Goal: Task Accomplishment & Management: Manage account settings

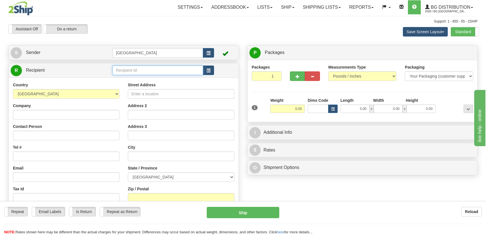
click at [133, 67] on input "text" at bounding box center [157, 70] width 91 height 10
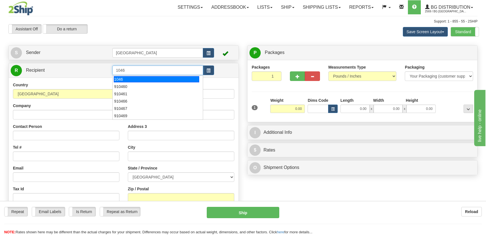
click at [139, 77] on div "1046" at bounding box center [156, 79] width 85 height 6
type input "1046"
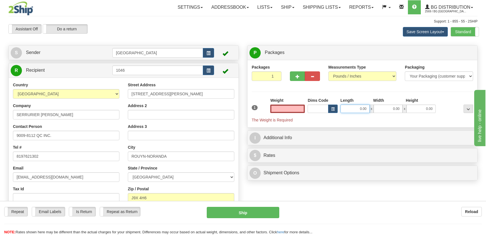
type input "0.00"
click at [364, 109] on input "0.00" at bounding box center [354, 109] width 29 height 8
type input "8.00"
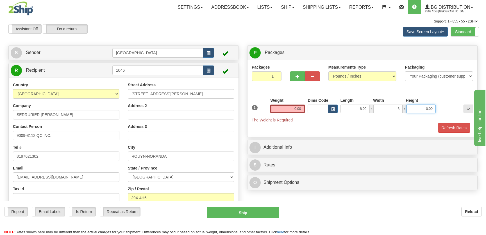
type input "8.00"
type input "5.00"
click at [300, 112] on input "0.00" at bounding box center [287, 109] width 35 height 8
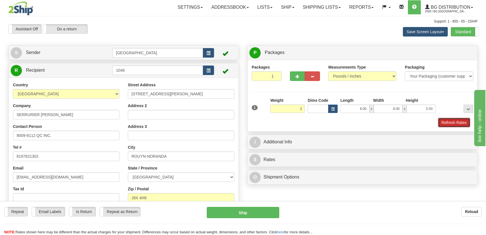
click at [445, 118] on button "Refresh Rates" at bounding box center [454, 123] width 32 height 10
type input "3.00"
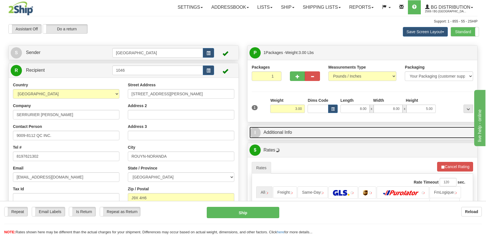
click at [411, 129] on link "I Additional Info" at bounding box center [362, 133] width 226 height 12
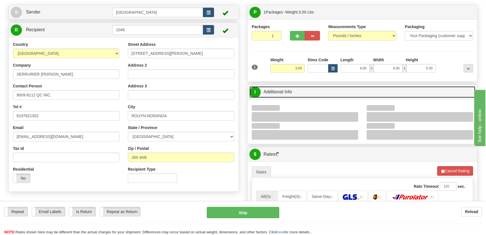
scroll to position [76, 0]
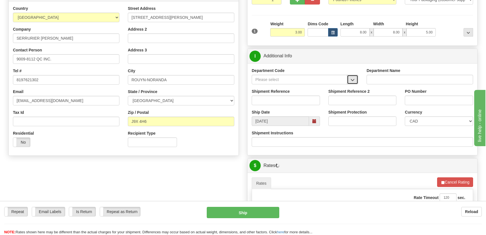
click at [355, 80] on button "button" at bounding box center [352, 80] width 11 height 10
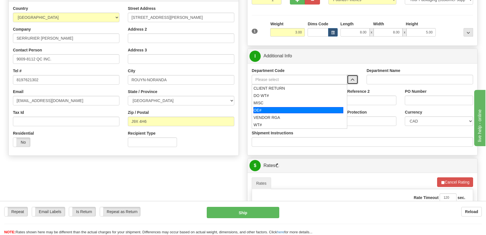
click at [275, 108] on div "OE#" at bounding box center [298, 110] width 90 height 6
type input "OE#"
type input "ORDERS"
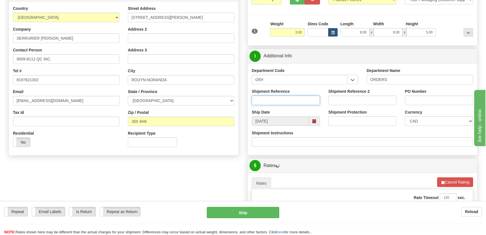
click at [281, 99] on input "Shipment Reference" at bounding box center [286, 101] width 68 height 10
type input "50323591-00"
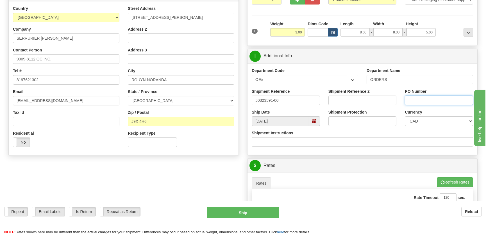
click at [458, 96] on input "PO Number" at bounding box center [439, 101] width 68 height 10
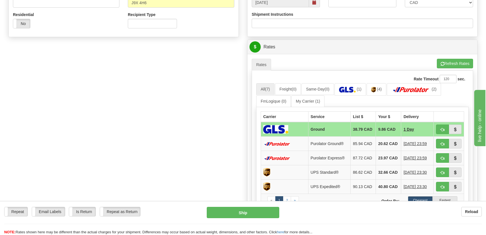
scroll to position [204, 0]
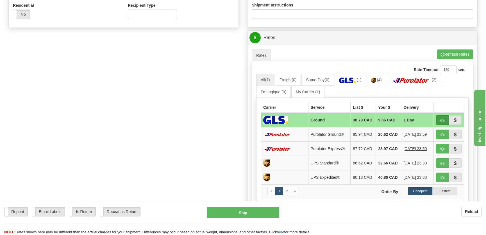
type input "."
click at [439, 121] on button "button" at bounding box center [442, 120] width 13 height 10
type input "1"
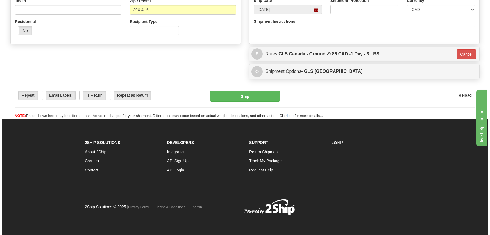
scroll to position [188, 0]
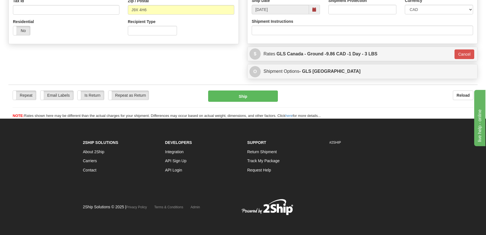
click at [239, 104] on div "Repeat Repeat Email Labels Email Labels Edit Is Return Is Return Repeat as Retu…" at bounding box center [242, 104] width 469 height 28
click at [239, 101] on button "Ship" at bounding box center [243, 95] width 70 height 11
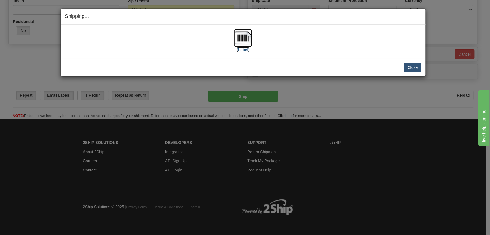
click at [242, 49] on label "[Label]" at bounding box center [243, 50] width 13 height 6
click at [414, 70] on button "Close" at bounding box center [412, 68] width 17 height 10
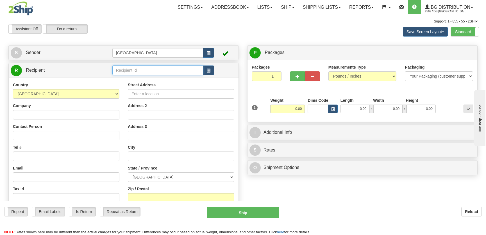
click at [142, 72] on input "text" at bounding box center [157, 70] width 91 height 10
click at [145, 81] on div "1226" at bounding box center [156, 79] width 85 height 6
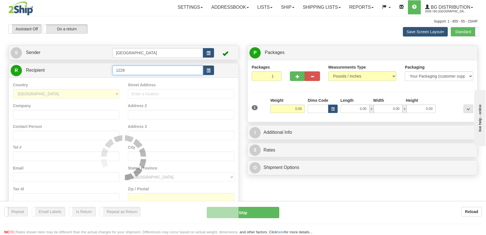
type input "1226"
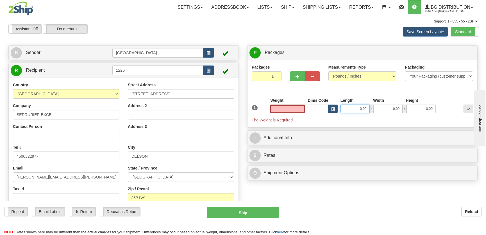
type input "0.00"
click at [351, 110] on input "0.00" at bounding box center [354, 109] width 29 height 8
type input "50.00"
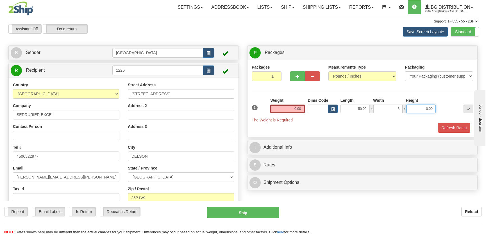
type input "8.00"
type input "6.00"
click at [296, 104] on div "Weight 0.00" at bounding box center [287, 104] width 35 height 15
click at [297, 108] on input "0.00" at bounding box center [287, 109] width 35 height 8
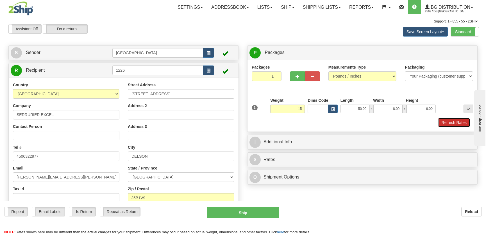
type input "15.00"
click at [453, 123] on button "Refresh Rates" at bounding box center [454, 123] width 32 height 10
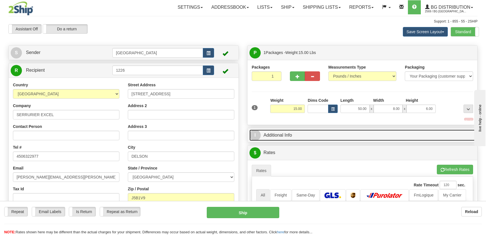
click at [430, 132] on link "I Additional Info" at bounding box center [362, 136] width 226 height 12
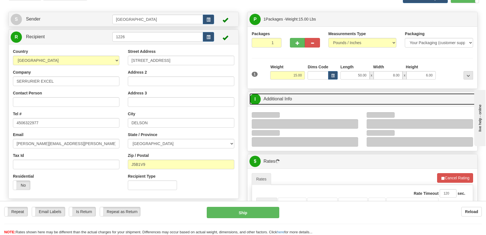
scroll to position [51, 0]
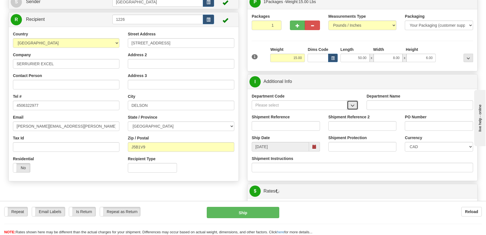
click at [351, 105] on span "button" at bounding box center [353, 106] width 4 height 4
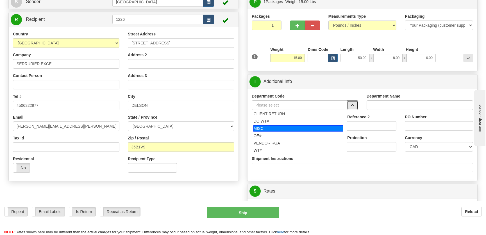
click at [279, 128] on div "MISC" at bounding box center [298, 128] width 90 height 6
type input "MISC"
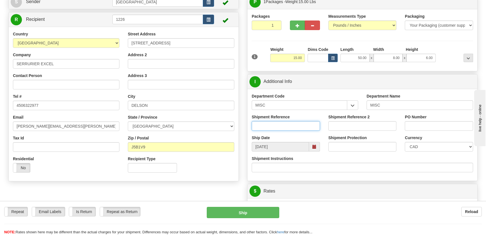
click at [279, 126] on input "Shipment Reference" at bounding box center [286, 126] width 68 height 10
type input "e"
type input "@MVAI"
click at [418, 122] on input "PO Number" at bounding box center [439, 126] width 68 height 10
type input "."
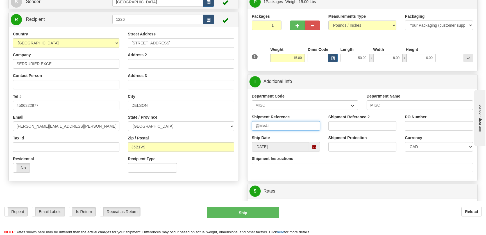
click at [274, 121] on input "@MVAI" at bounding box center [286, 126] width 68 height 10
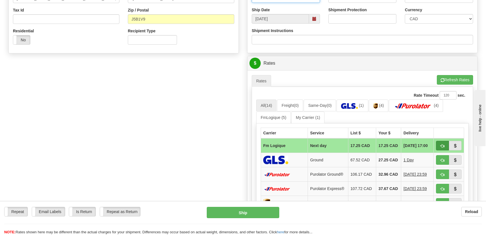
type input "@MVAI 80005079-00"
click at [442, 146] on span "button" at bounding box center [442, 146] width 4 height 4
type input "jour"
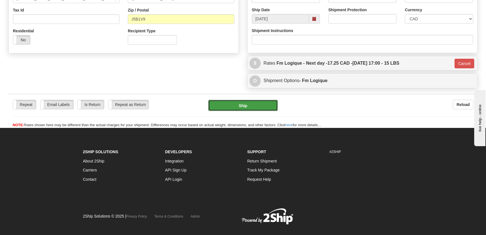
click at [239, 103] on button "Ship" at bounding box center [243, 105] width 70 height 11
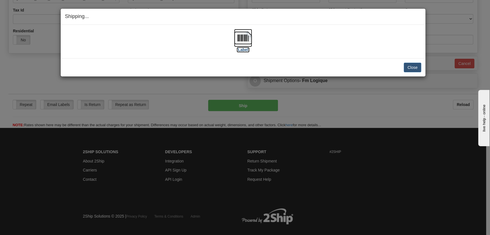
click at [236, 36] on img at bounding box center [243, 38] width 18 height 18
click at [404, 67] on button "Close" at bounding box center [412, 68] width 17 height 10
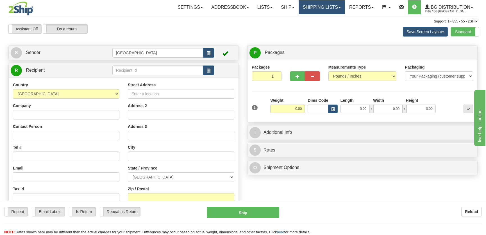
click at [316, 8] on link "Shipping lists" at bounding box center [322, 7] width 46 height 14
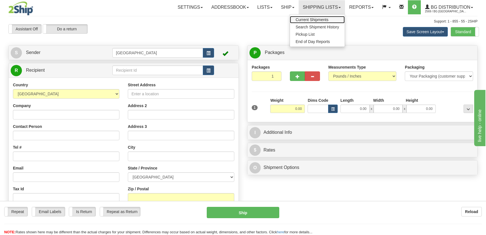
click at [313, 17] on link "Current Shipments" at bounding box center [317, 19] width 55 height 7
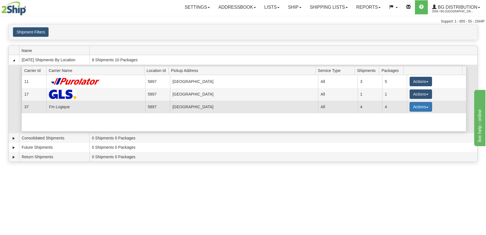
click at [418, 109] on button "Actions" at bounding box center [421, 107] width 22 height 10
click at [401, 117] on span "Details" at bounding box center [399, 117] width 15 height 4
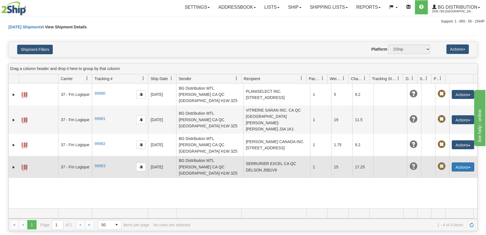
click at [459, 162] on button "Actions" at bounding box center [463, 166] width 22 height 9
click at [441, 196] on link "Delete" at bounding box center [451, 199] width 45 height 7
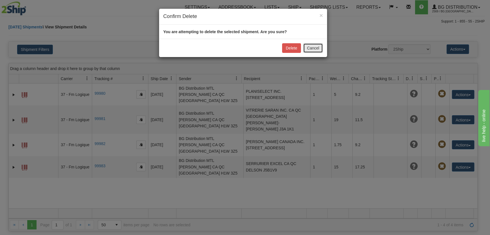
click at [313, 48] on button "Cancel" at bounding box center [313, 48] width 20 height 10
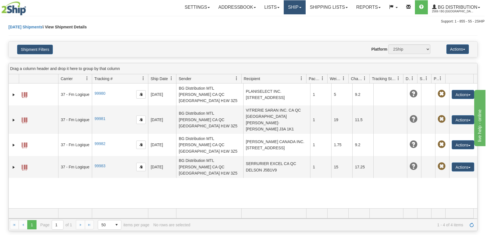
click at [286, 10] on link "Ship" at bounding box center [295, 7] width 22 height 14
click at [279, 17] on span "Ship Screen" at bounding box center [277, 19] width 21 height 4
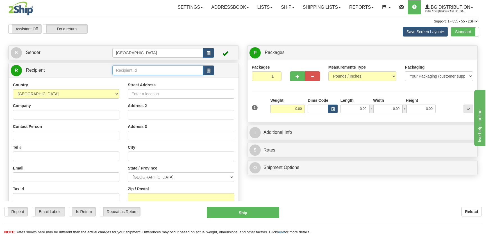
click at [127, 71] on input "text" at bounding box center [157, 70] width 91 height 10
click at [130, 80] on div "4044" at bounding box center [156, 79] width 85 height 6
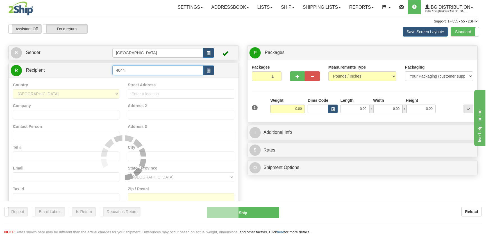
type input "4044"
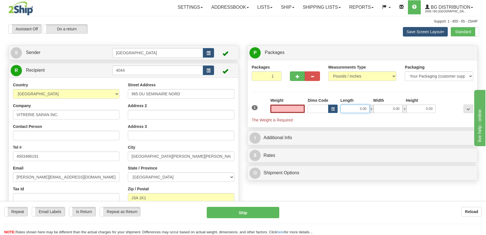
type input "0.00"
click at [365, 106] on input "0.00" at bounding box center [354, 109] width 29 height 8
type input "38.00"
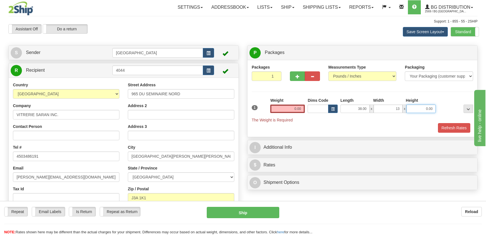
type input "13.00"
type input "10.00"
click at [298, 106] on input "0.00" at bounding box center [287, 109] width 35 height 8
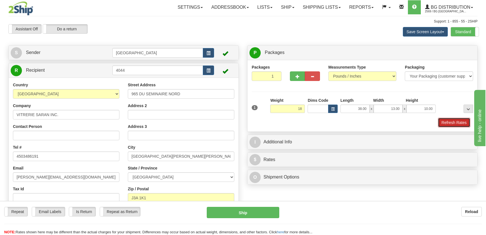
click at [440, 121] on button "Refresh Rates" at bounding box center [454, 123] width 32 height 10
type input "18.00"
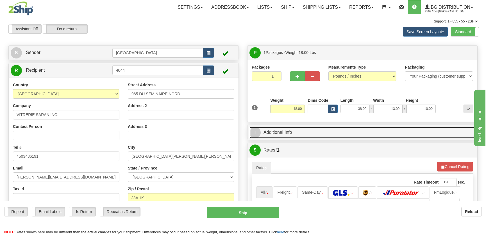
click at [430, 131] on link "I Additional Info" at bounding box center [362, 133] width 226 height 12
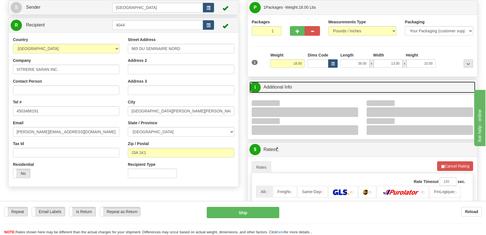
scroll to position [102, 0]
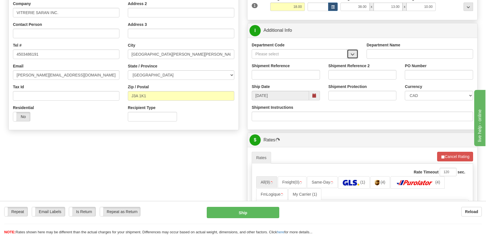
click at [355, 53] on button "button" at bounding box center [352, 54] width 11 height 10
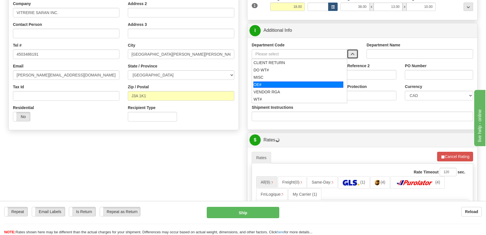
click at [298, 81] on div "OE#" at bounding box center [298, 84] width 90 height 6
type input "OE#"
type input "ORDERS"
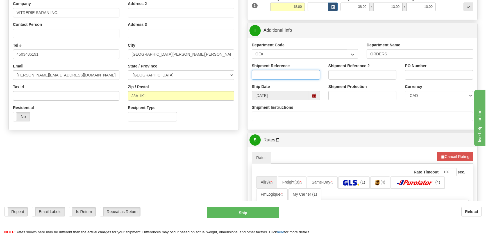
click at [301, 74] on input "Shipment Reference" at bounding box center [286, 75] width 68 height 10
type input "5"
type input "80007065-00"
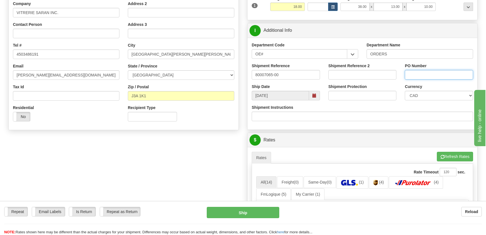
click at [411, 77] on input "PO Number" at bounding box center [439, 75] width 68 height 10
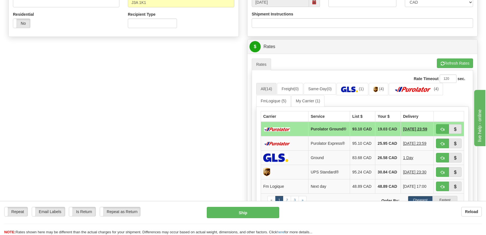
scroll to position [204, 0]
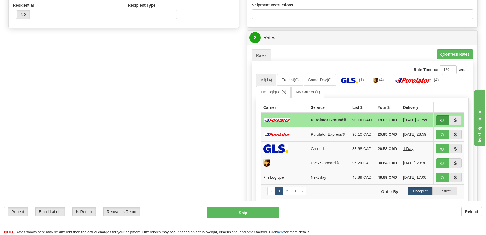
type input "."
click at [440, 117] on button "button" at bounding box center [442, 120] width 13 height 10
type input "260"
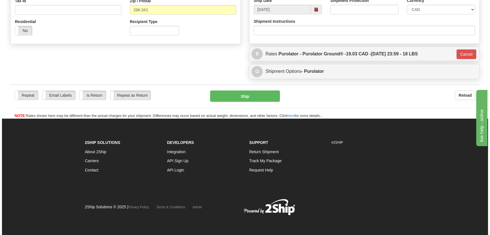
scroll to position [188, 0]
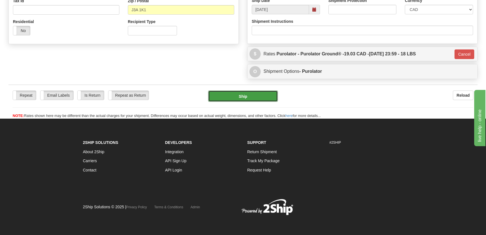
click at [239, 94] on button "Ship" at bounding box center [243, 95] width 70 height 11
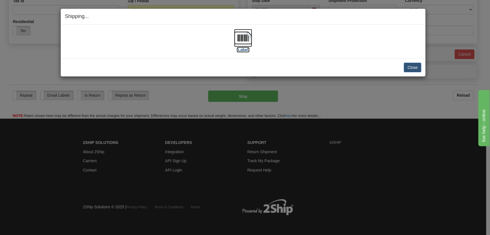
click at [250, 42] on img at bounding box center [243, 38] width 18 height 18
click at [412, 65] on div "Close Cancel Cancel Shipment and Quit Pickup Quit Pickup ONLY" at bounding box center [243, 67] width 365 height 18
click at [413, 69] on button "Close" at bounding box center [412, 68] width 17 height 10
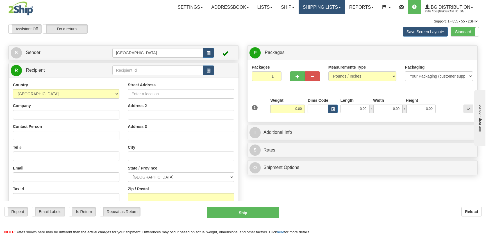
click at [321, 11] on link "Shipping lists" at bounding box center [322, 7] width 46 height 14
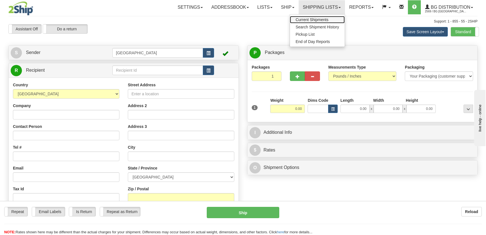
click at [312, 18] on span "Current Shipments" at bounding box center [312, 19] width 33 height 4
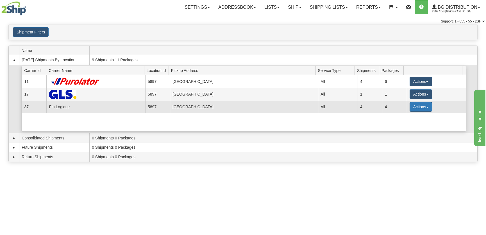
click at [418, 103] on button "Actions" at bounding box center [421, 107] width 22 height 10
click at [406, 115] on span "Details" at bounding box center [399, 117] width 15 height 4
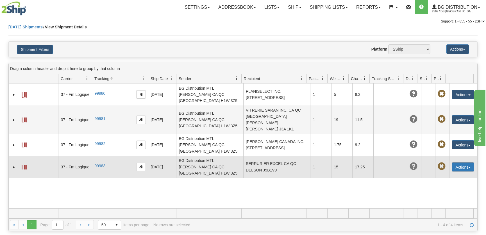
click at [456, 162] on button "Actions" at bounding box center [463, 166] width 22 height 9
click at [443, 196] on link "Delete" at bounding box center [451, 199] width 45 height 7
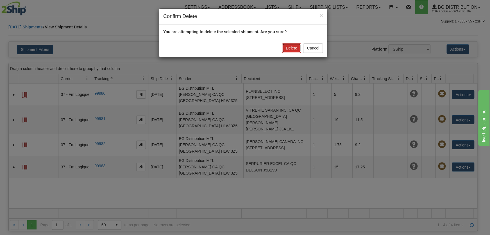
click at [288, 44] on button "Delete" at bounding box center [291, 48] width 19 height 10
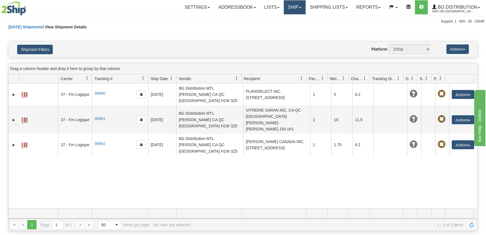
click at [292, 10] on link "Ship" at bounding box center [295, 7] width 22 height 14
click at [281, 17] on span "Ship Screen" at bounding box center [277, 19] width 21 height 4
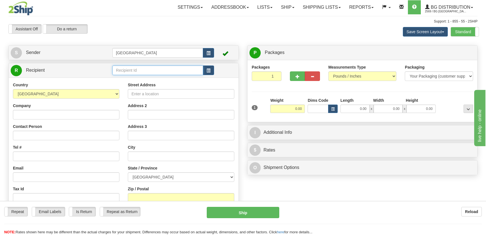
click at [134, 71] on input "text" at bounding box center [157, 70] width 91 height 10
type input "1025"
click at [152, 79] on div "Country [GEOGRAPHIC_DATA] [GEOGRAPHIC_DATA] [GEOGRAPHIC_DATA] [GEOGRAPHIC_DATA]…" at bounding box center [124, 158] width 230 height 160
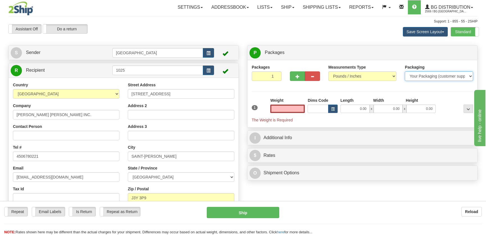
type input "0.00"
click at [433, 75] on select "Your Packaging (customer supplied) Envelope (carrier supplied) Pack (carrier su…" at bounding box center [439, 76] width 68 height 10
select select "2"
click at [405, 71] on select "Your Packaging (customer supplied) Envelope (carrier supplied) Pack (carrier su…" at bounding box center [439, 76] width 68 height 10
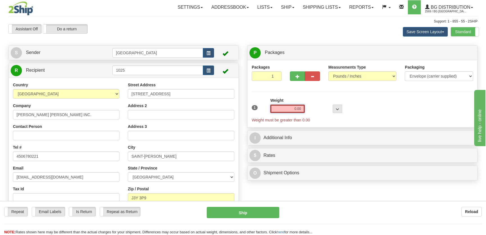
click at [298, 108] on input "0.00" at bounding box center [287, 109] width 35 height 8
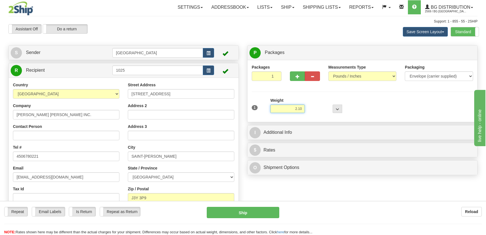
type input "2.10"
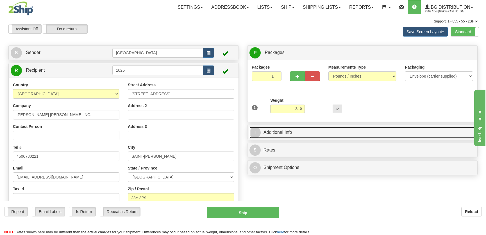
click at [317, 132] on link "I Additional Info" at bounding box center [362, 133] width 226 height 12
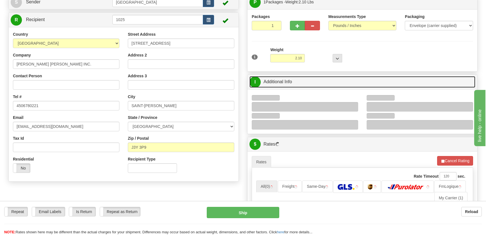
scroll to position [51, 0]
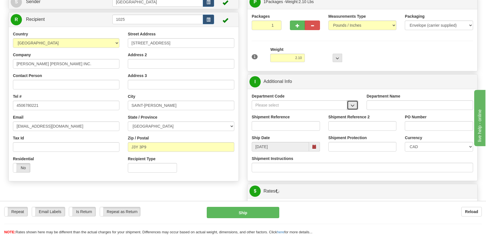
click at [350, 102] on button "button" at bounding box center [352, 105] width 11 height 10
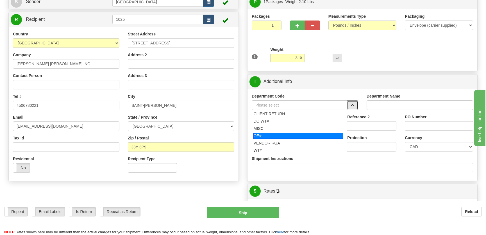
click at [283, 134] on div "OE#" at bounding box center [298, 136] width 90 height 6
type input "OE#"
type input "ORDERS"
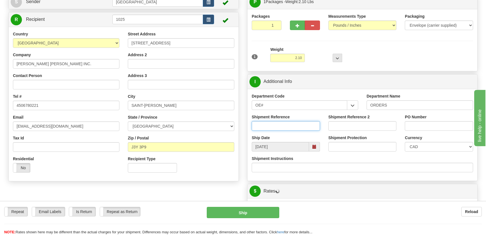
click at [283, 125] on input "Shipment Reference" at bounding box center [286, 126] width 68 height 10
type input "50318640-00"
click at [426, 128] on input "PO Number" at bounding box center [439, 126] width 68 height 10
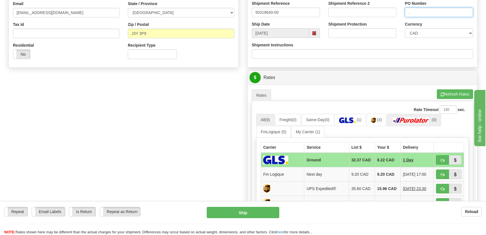
scroll to position [204, 0]
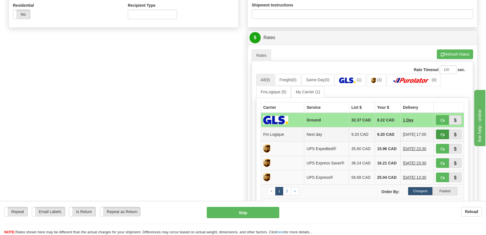
type input "."
click at [442, 135] on span "button" at bounding box center [442, 135] width 4 height 4
type input "jour"
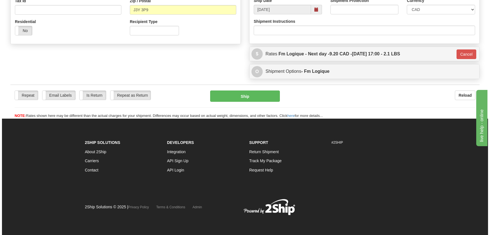
scroll to position [188, 0]
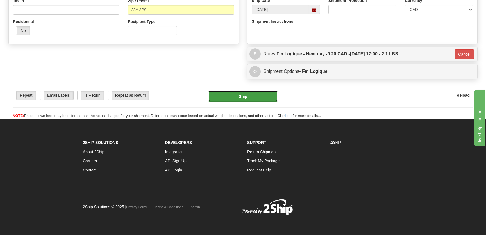
click at [262, 100] on button "Ship" at bounding box center [243, 95] width 70 height 11
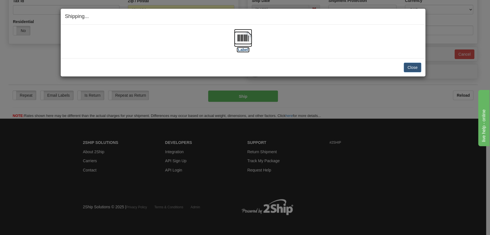
click at [248, 44] on img at bounding box center [243, 38] width 18 height 18
click at [414, 68] on button "Close" at bounding box center [412, 68] width 17 height 10
